Goal: Task Accomplishment & Management: Complete application form

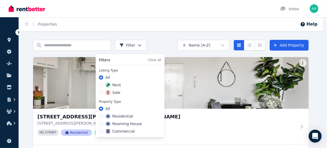
click at [137, 43] on html "Open main menu Inbox Open user menu ORGANISE Properties Add property Pulse BETA…" at bounding box center [163, 74] width 327 height 148
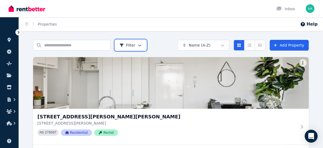
click at [161, 46] on html "Open main menu Inbox Open user menu ORGANISE Properties Add property Pulse BETA…" at bounding box center [161, 74] width 323 height 148
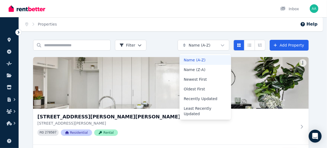
click at [225, 47] on html "Open main menu Inbox Open user menu ORGANISE Properties Add property Pulse BETA…" at bounding box center [163, 74] width 327 height 148
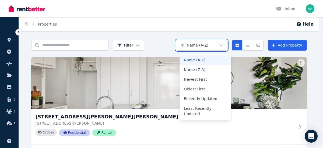
click at [182, 28] on html "Open main menu Inbox Open user menu ORGANISE Properties Add property Pulse BETA…" at bounding box center [161, 74] width 323 height 148
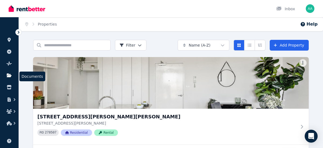
click at [7, 77] on icon at bounding box center [9, 76] width 5 height 4
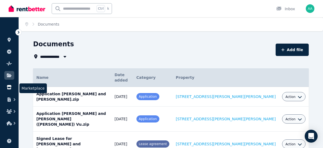
click at [8, 91] on link at bounding box center [9, 87] width 10 height 9
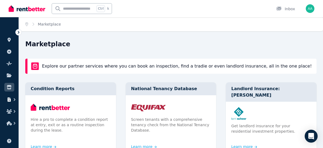
click at [9, 100] on icon "button" at bounding box center [9, 100] width 3 height 4
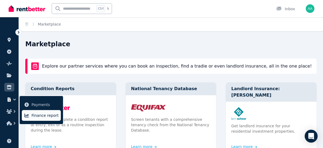
click at [39, 116] on span "Finance report" at bounding box center [45, 115] width 27 height 6
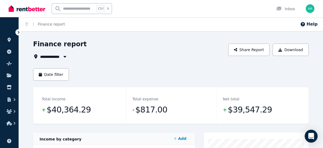
scroll to position [108, 0]
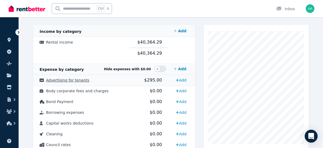
click at [69, 81] on span "Advertising for tenants" at bounding box center [67, 80] width 43 height 4
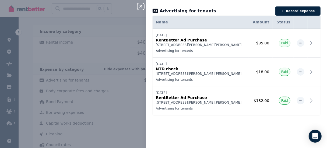
click at [65, 56] on div "Close panel Advertising for tenants Record expense Date Name Address Category A…" at bounding box center [163, 74] width 327 height 148
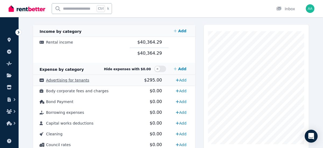
click at [74, 82] on span "Advertising for tenants" at bounding box center [67, 80] width 43 height 4
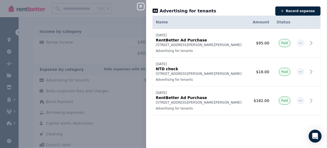
click at [99, 82] on div "Close panel Advertising for tenants Record expense Date Name Address Category A…" at bounding box center [163, 74] width 327 height 148
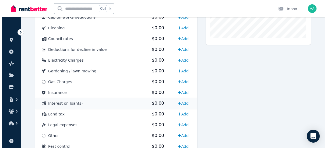
scroll to position [322, 0]
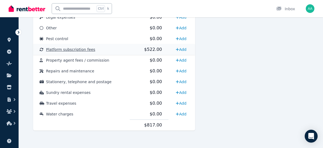
click at [68, 51] on span "Platform subscription fees" at bounding box center [70, 49] width 49 height 4
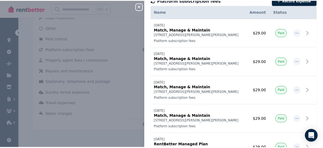
scroll to position [12, 0]
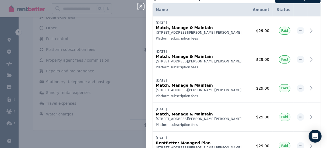
click at [84, 115] on div "Close panel Platform subscription fees Record expense Date Name Address Categor…" at bounding box center [163, 74] width 327 height 148
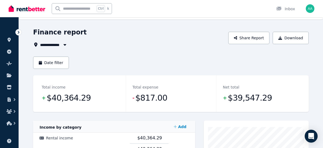
scroll to position [0, 0]
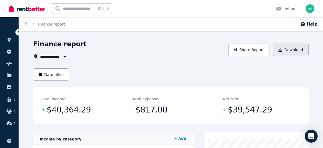
click at [286, 48] on button "Download" at bounding box center [291, 50] width 36 height 12
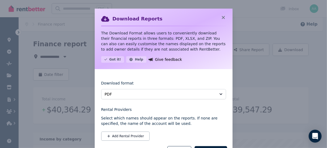
click at [257, 73] on div "Download Reports The Download Format allows users to conveniently download thei…" at bounding box center [163, 86] width 327 height 173
click at [221, 16] on icon at bounding box center [223, 17] width 5 height 5
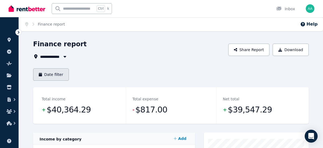
click at [63, 75] on button "Date filter" at bounding box center [51, 74] width 36 height 12
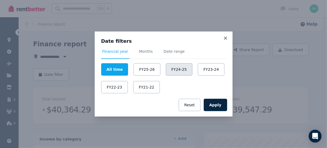
click at [173, 72] on button "FY24-25" at bounding box center [179, 69] width 27 height 12
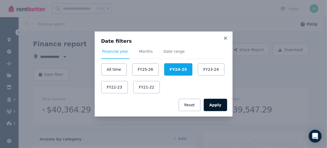
click at [217, 107] on button "Apply" at bounding box center [215, 105] width 23 height 12
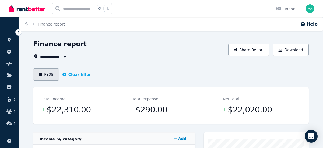
click at [47, 74] on button "FY25" at bounding box center [46, 74] width 26 height 12
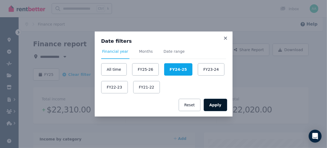
click at [215, 106] on button "Apply" at bounding box center [215, 105] width 23 height 12
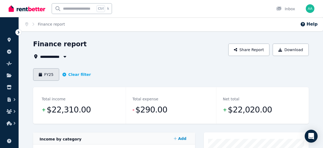
click at [46, 75] on button "FY25" at bounding box center [46, 74] width 26 height 12
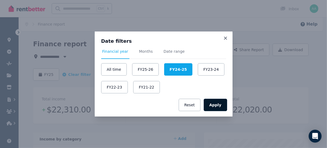
click at [210, 102] on button "Apply" at bounding box center [215, 105] width 23 height 12
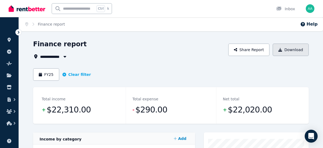
click at [291, 51] on button "Download" at bounding box center [291, 50] width 36 height 12
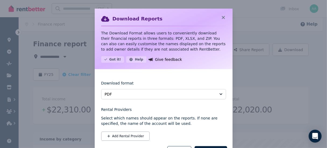
scroll to position [24, 0]
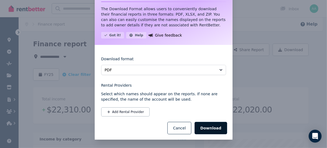
click at [212, 130] on button "Download" at bounding box center [211, 128] width 32 height 12
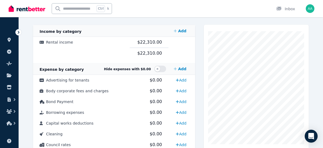
scroll to position [0, 0]
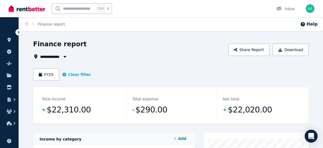
click at [245, 109] on span "$22,020.00" at bounding box center [250, 110] width 44 height 11
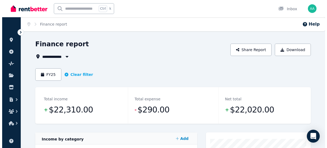
scroll to position [108, 0]
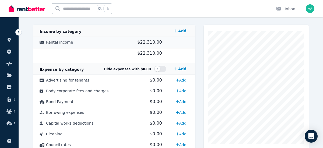
click at [60, 43] on span "Rental income" at bounding box center [59, 42] width 27 height 4
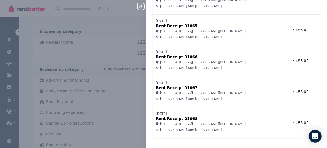
scroll to position [1325, 0]
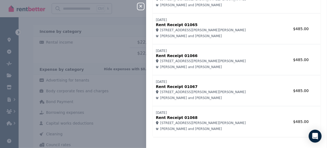
click at [212, 121] on td "[DATE] Rent Receipt 01068 [STREET_ADDRESS][PERSON_NAME] [PERSON_NAME] and [PERS…" at bounding box center [217, 121] width 129 height 31
click at [204, 91] on td "[DATE] Rent Receipt 01067 [STREET_ADDRESS][PERSON_NAME] [PERSON_NAME] and [PERS…" at bounding box center [217, 90] width 129 height 31
click at [200, 96] on span "[PERSON_NAME] and [PERSON_NAME]" at bounding box center [191, 98] width 62 height 4
click at [290, 83] on td "$485.00" at bounding box center [297, 90] width 31 height 31
click at [282, 61] on td "$485.00" at bounding box center [297, 59] width 31 height 31
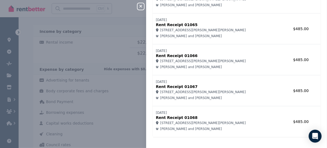
scroll to position [1217, 0]
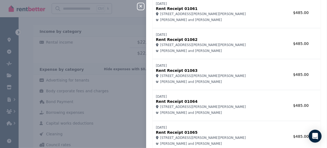
click at [282, 62] on td "$485.00" at bounding box center [297, 74] width 31 height 31
click at [282, 47] on td "$485.00" at bounding box center [297, 43] width 31 height 31
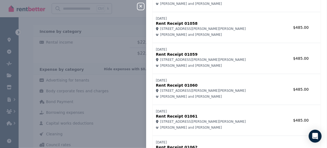
click at [282, 57] on td "$485.00" at bounding box center [297, 58] width 31 height 31
click at [295, 31] on td "$485.00" at bounding box center [297, 27] width 31 height 31
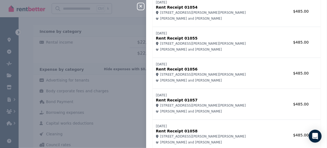
click at [283, 48] on td "$485.00" at bounding box center [297, 42] width 31 height 31
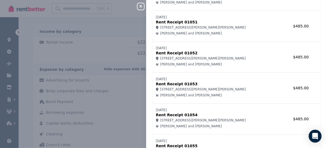
click at [284, 47] on td "$485.00" at bounding box center [297, 57] width 31 height 31
click at [289, 27] on td "$485.00" at bounding box center [297, 26] width 31 height 31
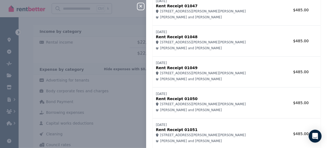
click at [287, 39] on td "$485.00" at bounding box center [297, 41] width 31 height 31
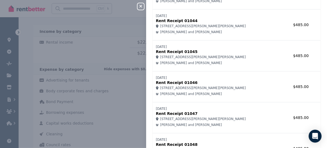
click at [282, 48] on td "$485.00" at bounding box center [297, 55] width 31 height 31
click at [282, 29] on td "$485.00" at bounding box center [297, 24] width 31 height 31
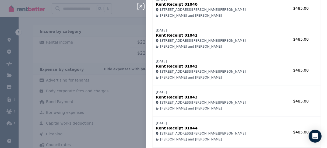
click at [282, 38] on td "$485.00" at bounding box center [297, 39] width 31 height 31
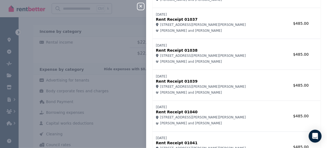
click at [282, 47] on td "$485.00" at bounding box center [297, 54] width 31 height 31
click at [282, 31] on td "$485.00" at bounding box center [297, 23] width 31 height 31
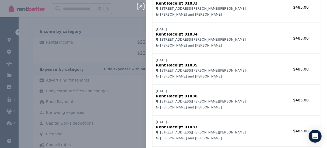
click at [262, 43] on div "[PERSON_NAME] and [PERSON_NAME]" at bounding box center [217, 45] width 122 height 4
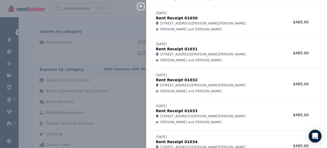
click at [263, 49] on p "Rent Receipt 01031" at bounding box center [217, 48] width 122 height 5
click at [264, 32] on td "[DATE] Rent Receipt 01030 [STREET_ADDRESS][PERSON_NAME] [PERSON_NAME] and [PERS…" at bounding box center [217, 22] width 129 height 31
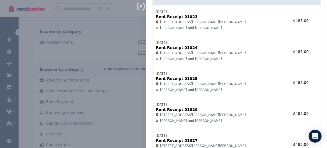
drag, startPoint x: 254, startPoint y: 74, endPoint x: 252, endPoint y: 68, distance: 6.2
click at [254, 74] on p "[DATE]" at bounding box center [217, 74] width 122 height 4
click at [255, 54] on div "[STREET_ADDRESS][PERSON_NAME][PERSON_NAME]" at bounding box center [217, 53] width 122 height 4
click at [258, 28] on div "[PERSON_NAME] and [PERSON_NAME]" at bounding box center [217, 28] width 122 height 4
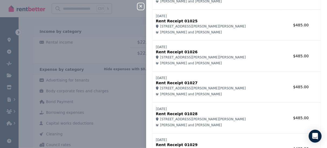
scroll to position [0, 0]
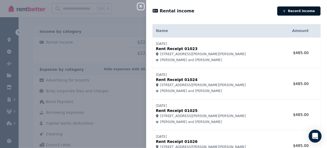
click at [287, 12] on button "Record income" at bounding box center [298, 10] width 43 height 9
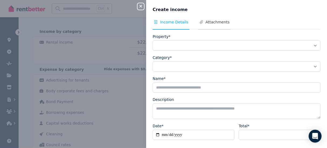
click at [214, 23] on span "Attachments" at bounding box center [218, 21] width 24 height 5
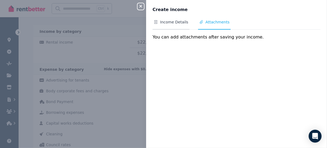
click at [178, 22] on span "Income Details" at bounding box center [174, 21] width 28 height 5
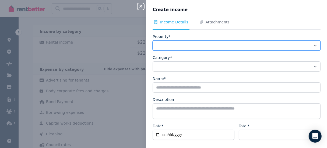
click at [183, 45] on select "**********" at bounding box center [237, 45] width 168 height 10
select select "**********"
click at [153, 40] on select "**********" at bounding box center [237, 45] width 168 height 10
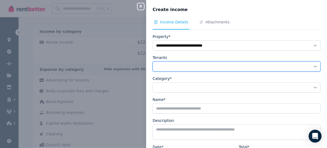
click at [174, 66] on select "**********" at bounding box center [237, 66] width 168 height 10
select select "**********"
click at [153, 61] on select "**********" at bounding box center [237, 66] width 168 height 10
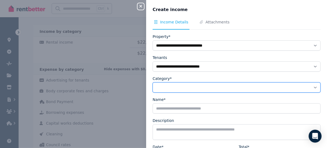
click at [182, 88] on select "**********" at bounding box center [237, 87] width 168 height 10
click at [179, 86] on select "**********" at bounding box center [237, 87] width 168 height 10
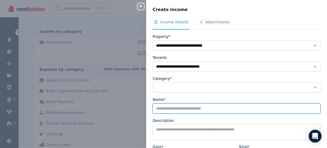
click at [181, 108] on input "Name*" at bounding box center [237, 108] width 168 height 10
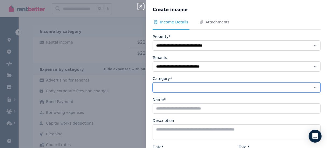
click at [183, 84] on select "**********" at bounding box center [237, 87] width 168 height 10
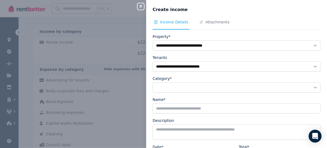
click at [203, 96] on form "**********" at bounding box center [237, 118] width 168 height 168
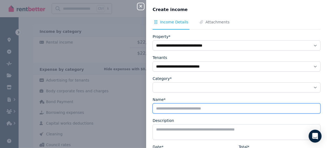
click at [206, 106] on input "Name*" at bounding box center [237, 108] width 168 height 10
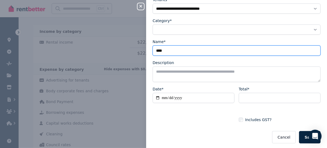
type input "****"
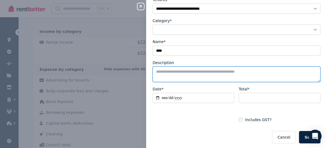
click at [202, 71] on textarea "Description" at bounding box center [237, 75] width 168 height 16
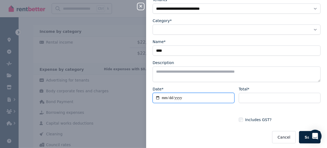
click at [193, 96] on input "Date*" at bounding box center [194, 98] width 82 height 10
type input "**********"
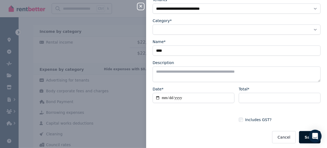
click at [306, 137] on button "Save" at bounding box center [310, 137] width 22 height 12
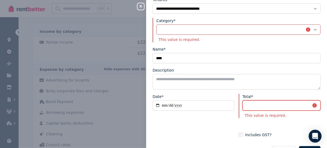
click at [265, 104] on input "Total*" at bounding box center [282, 105] width 78 height 10
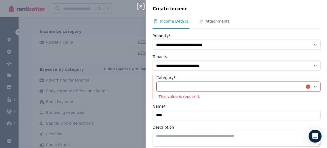
scroll to position [0, 0]
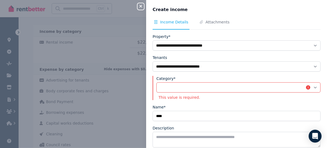
click at [169, 21] on span "Income Details" at bounding box center [174, 21] width 28 height 5
click at [142, 5] on icon "button" at bounding box center [141, 6] width 6 height 4
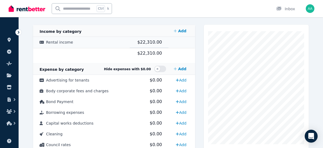
click at [154, 42] on span "$22,310.00" at bounding box center [149, 42] width 25 height 5
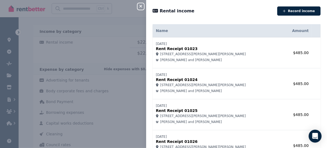
drag, startPoint x: 156, startPoint y: 43, endPoint x: 218, endPoint y: 93, distance: 79.6
click at [155, 10] on icon at bounding box center [155, 11] width 5 height 4
drag, startPoint x: 225, startPoint y: 129, endPoint x: 151, endPoint y: 30, distance: 123.1
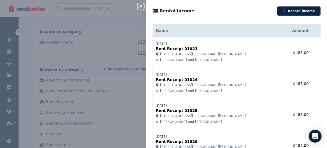
copy table "Name Amount [DATE] Rent Receipt 01023 [STREET_ADDRESS][PERSON_NAME] [PERSON_NAM…"
click at [45, 123] on div "Close panel Rental income Record income Name Amount [DATE] Rent Receipt 01023 […" at bounding box center [163, 74] width 327 height 148
